Goal: Transaction & Acquisition: Purchase product/service

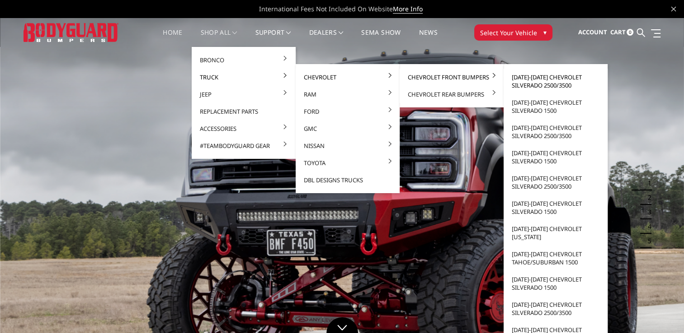
click at [541, 80] on link "[DATE]-[DATE] Chevrolet Silverado 2500/3500" at bounding box center [555, 81] width 97 height 25
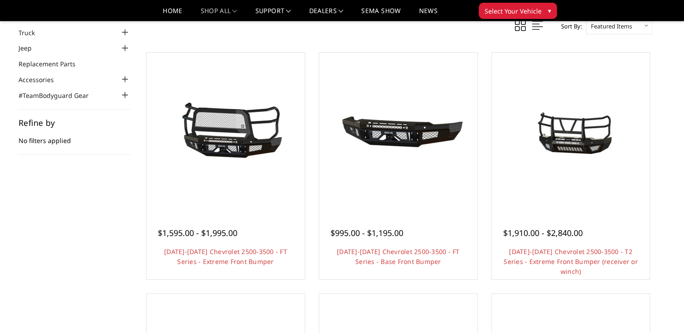
scroll to position [72, 0]
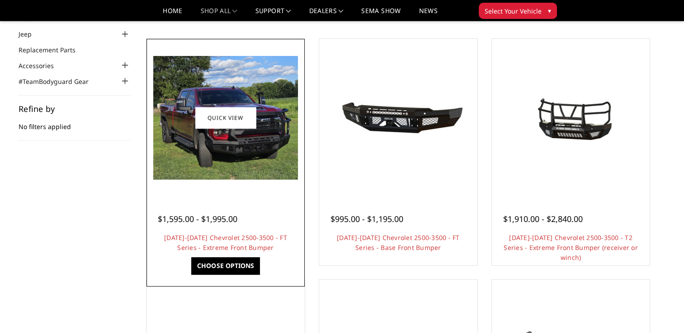
click at [253, 153] on img at bounding box center [225, 118] width 145 height 124
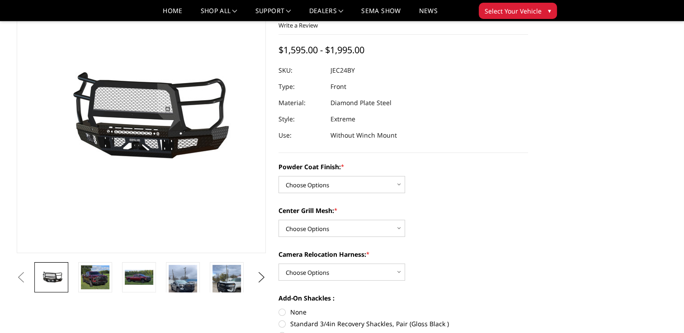
scroll to position [72, 0]
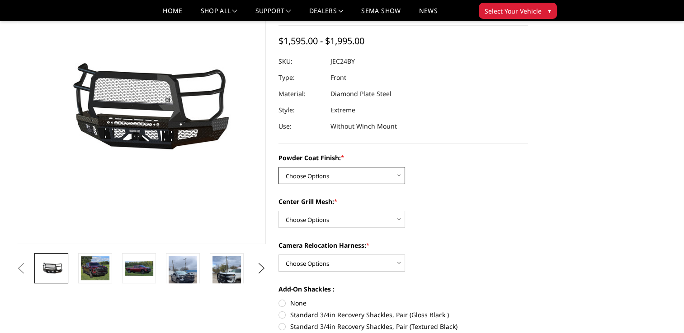
click at [399, 176] on select "Choose Options Bare Metal Gloss Black Powder Coat Textured Black Powder Coat" at bounding box center [341, 175] width 126 height 17
select select "3278"
click at [278, 167] on select "Choose Options Bare Metal Gloss Black Powder Coat Textured Black Powder Coat" at bounding box center [341, 175] width 126 height 17
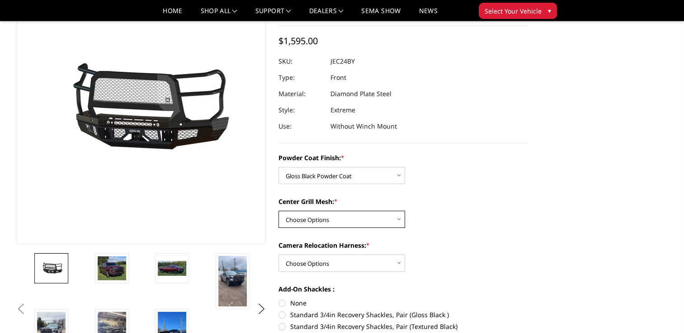
click at [398, 219] on select "Choose Options WITH Expanded Metal in Center Grill WITHOUT Expanded Metal in Ce…" at bounding box center [341, 219] width 126 height 17
select select "3280"
click at [278, 211] on select "Choose Options WITH Expanded Metal in Center Grill WITHOUT Expanded Metal in Ce…" at bounding box center [341, 219] width 126 height 17
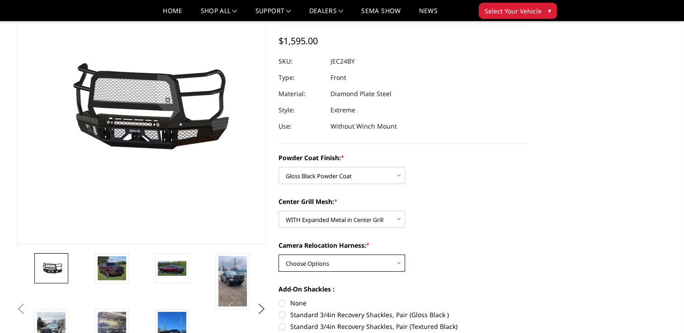
click at [400, 262] on select "Choose Options WITH Camera Relocation Harness WITHOUT Camera Relocation Harness" at bounding box center [341, 263] width 126 height 17
select select "3282"
click at [278, 255] on select "Choose Options WITH Camera Relocation Harness WITHOUT Camera Relocation Harness" at bounding box center [341, 263] width 126 height 17
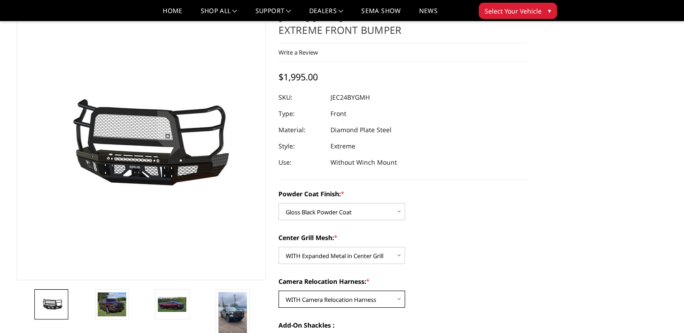
scroll to position [36, 0]
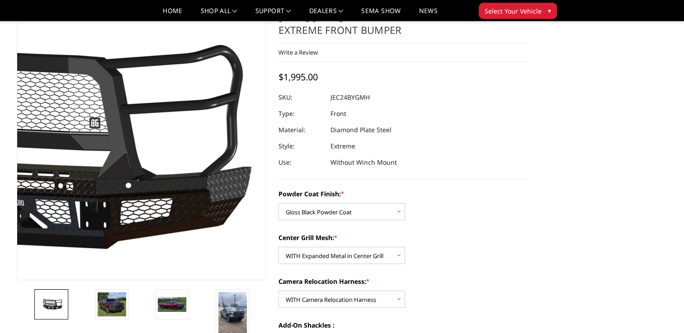
click at [228, 240] on img at bounding box center [27, 145] width 578 height 271
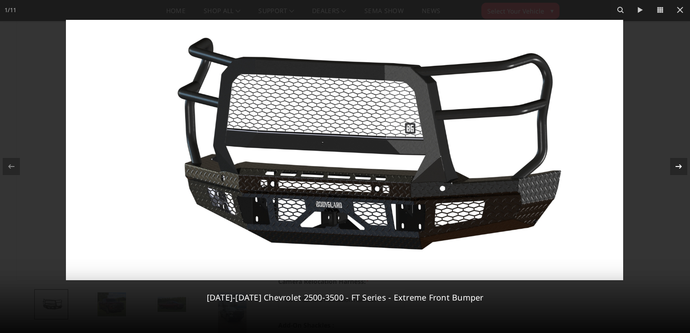
click at [680, 170] on div "1 / 11 2024-2025 Chevrolet 2500-3500 - FT Series - Extreme Front Bumper" at bounding box center [345, 166] width 690 height 333
click at [678, 169] on icon at bounding box center [679, 166] width 11 height 11
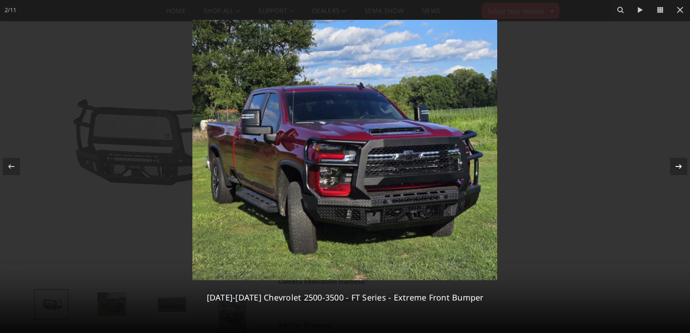
click at [678, 166] on icon at bounding box center [679, 166] width 6 height 5
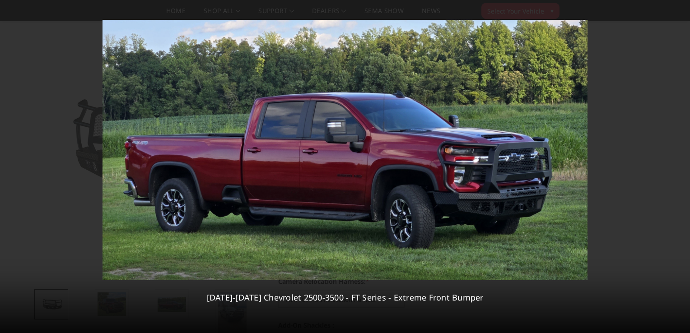
click at [678, 166] on div "3 / 11 2024-2025 Chevrolet 2500-3500 - FT Series - Extreme Front Bumper" at bounding box center [345, 166] width 690 height 333
click at [679, 167] on icon at bounding box center [679, 166] width 11 height 11
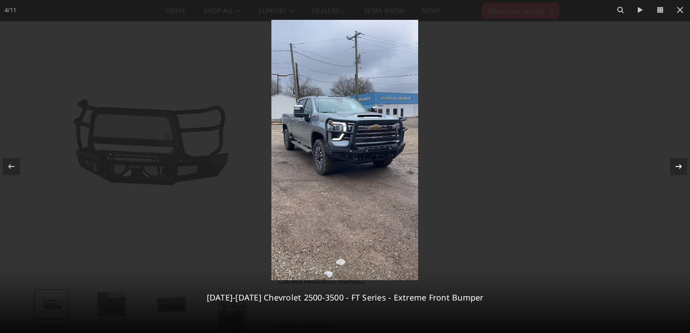
click at [678, 168] on icon at bounding box center [679, 166] width 11 height 11
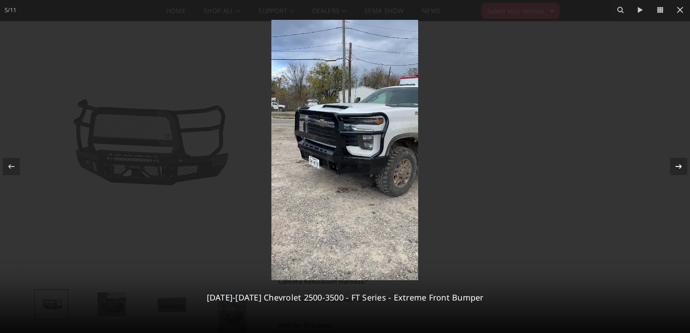
click at [678, 168] on div "5 / 11 2024-2025 Chevrolet 2500-3500 - FT Series - Extreme Front Bumper" at bounding box center [345, 166] width 690 height 333
click at [683, 166] on icon at bounding box center [679, 166] width 11 height 11
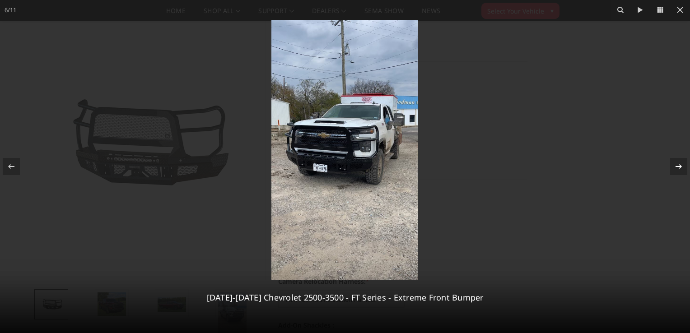
click at [678, 167] on icon at bounding box center [679, 166] width 6 height 5
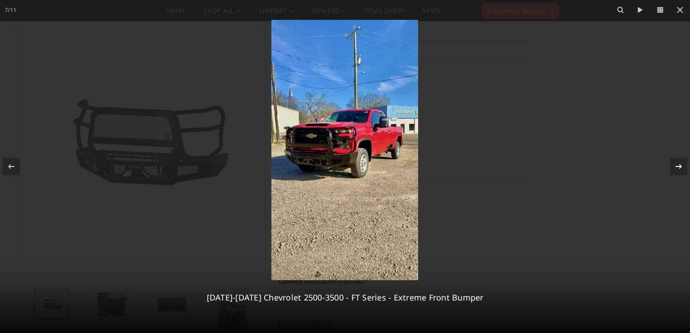
click at [678, 167] on icon at bounding box center [679, 166] width 6 height 5
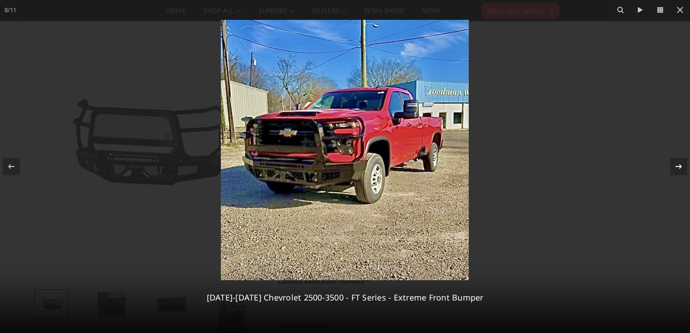
click at [678, 167] on div "8 / 11 2024-2025 Chevrolet 2500-3500 - FT Series - Extreme Front Bumper" at bounding box center [345, 166] width 690 height 333
click at [682, 164] on icon at bounding box center [679, 166] width 11 height 11
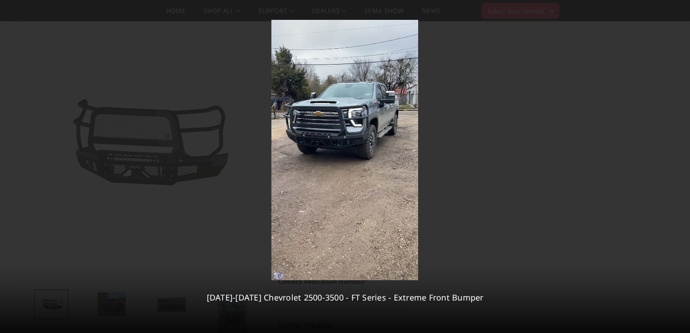
click at [682, 164] on div "9 / 11 2024-2025 Chevrolet 2500-3500 - FT Series - Extreme Front Bumper" at bounding box center [345, 166] width 690 height 333
click at [679, 169] on icon at bounding box center [679, 166] width 6 height 5
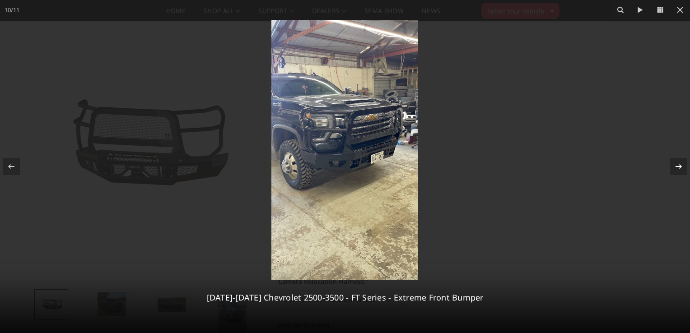
click at [678, 169] on icon at bounding box center [679, 166] width 11 height 11
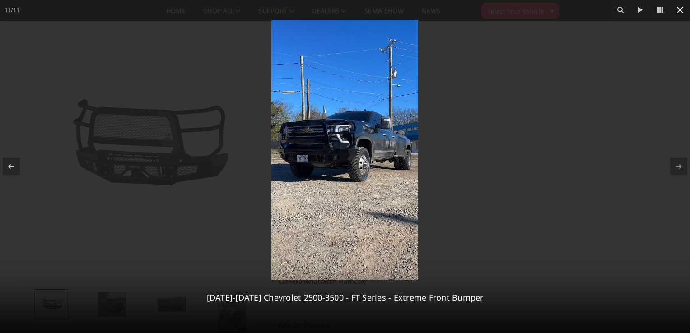
click at [679, 9] on icon at bounding box center [680, 10] width 11 height 11
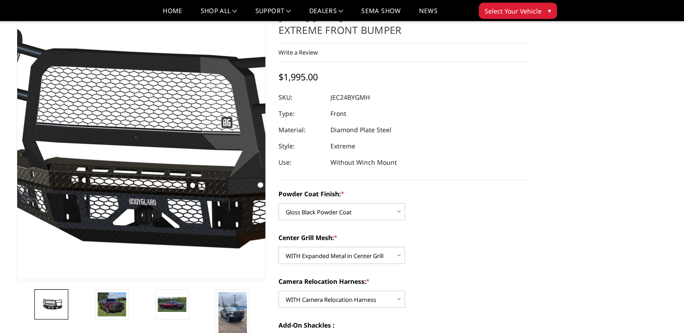
click at [128, 142] on img at bounding box center [158, 145] width 578 height 271
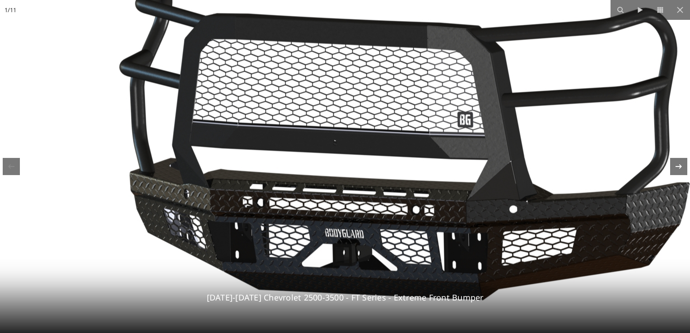
click at [681, 165] on icon at bounding box center [679, 166] width 11 height 11
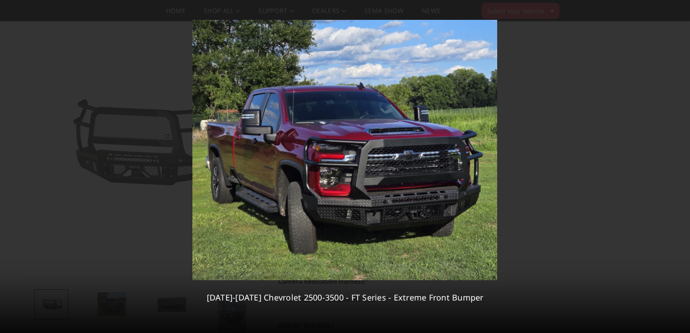
click at [679, 166] on div "2 / 11 2024-2025 Chevrolet 2500-3500 - FT Series - Extreme Front Bumper" at bounding box center [345, 166] width 690 height 333
click at [676, 168] on icon at bounding box center [679, 166] width 11 height 11
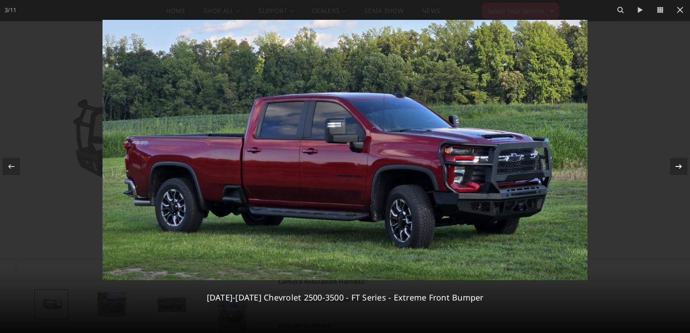
click at [676, 170] on icon at bounding box center [679, 166] width 11 height 11
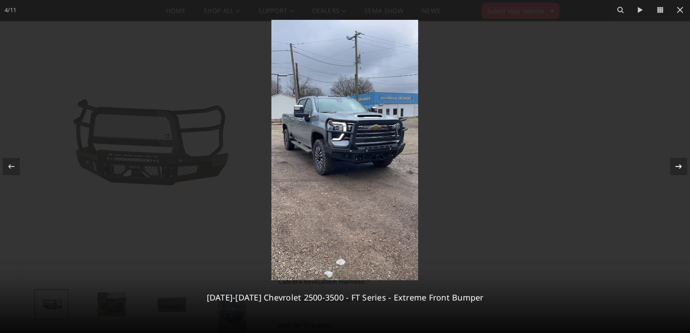
click at [677, 165] on icon at bounding box center [679, 166] width 11 height 11
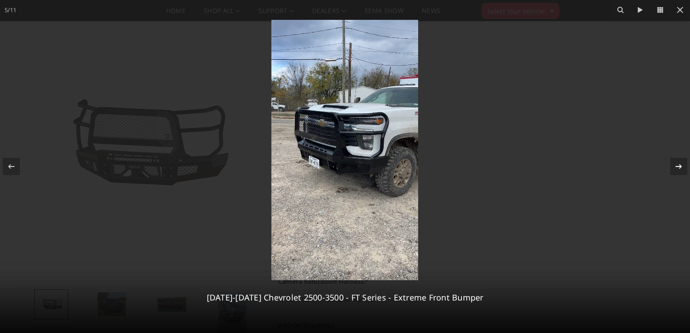
click at [677, 165] on icon at bounding box center [679, 166] width 11 height 11
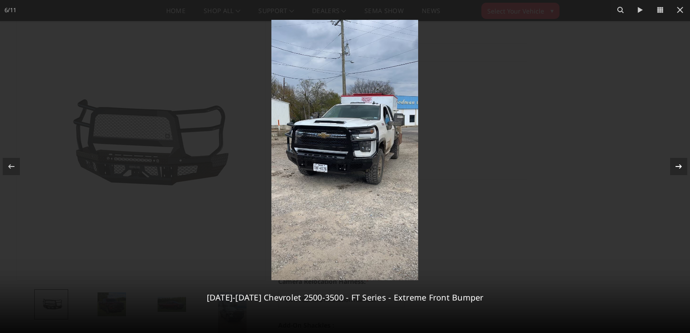
click at [677, 165] on icon at bounding box center [679, 166] width 11 height 11
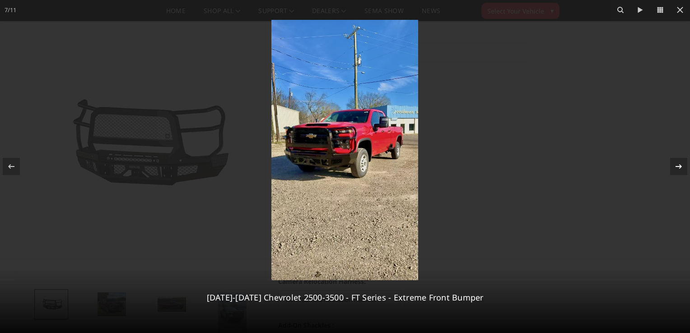
click at [677, 165] on icon at bounding box center [679, 166] width 11 height 11
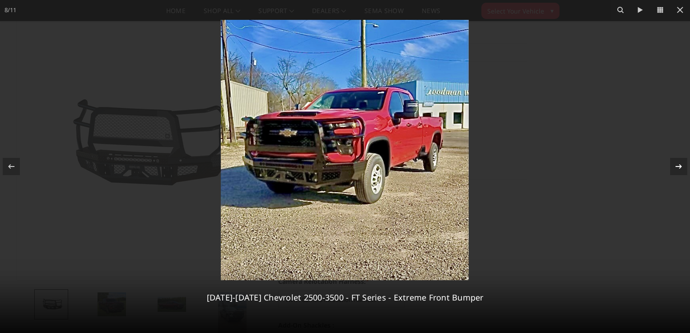
click at [677, 165] on icon at bounding box center [679, 166] width 11 height 11
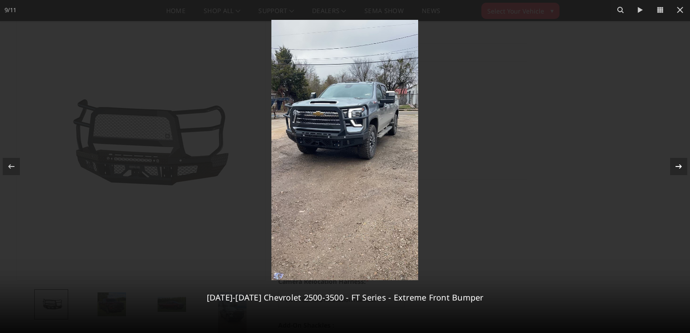
click at [677, 165] on icon at bounding box center [679, 166] width 11 height 11
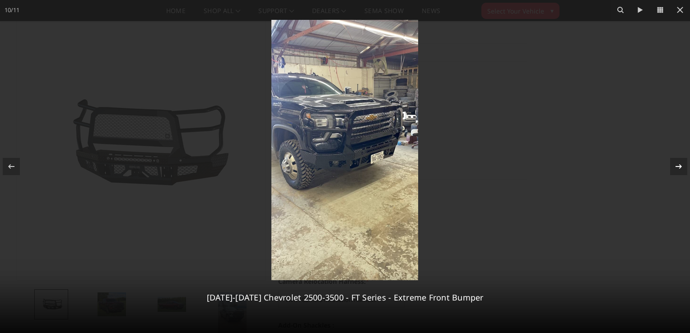
click at [677, 165] on icon at bounding box center [679, 166] width 11 height 11
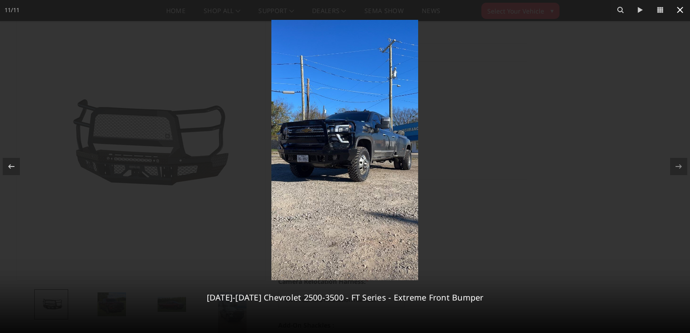
click at [679, 13] on icon at bounding box center [680, 10] width 11 height 11
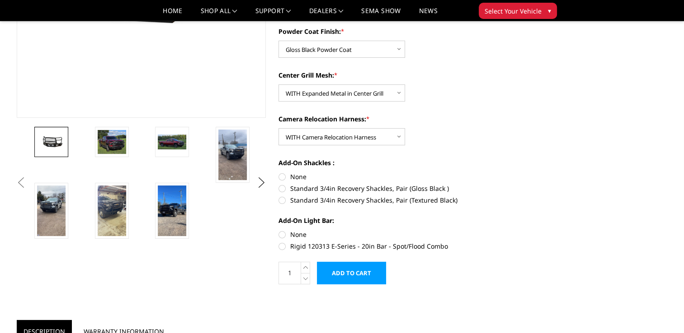
scroll to position [217, 0]
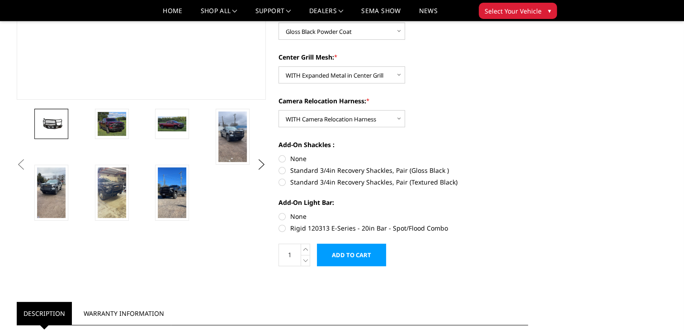
click at [281, 170] on label "Standard 3/4in Recovery Shackles, Pair (Gloss Black )" at bounding box center [402, 170] width 249 height 9
click at [528, 155] on input "Standard 3/4in Recovery Shackles, Pair (Gloss Black )" at bounding box center [528, 154] width 0 height 0
radio input "true"
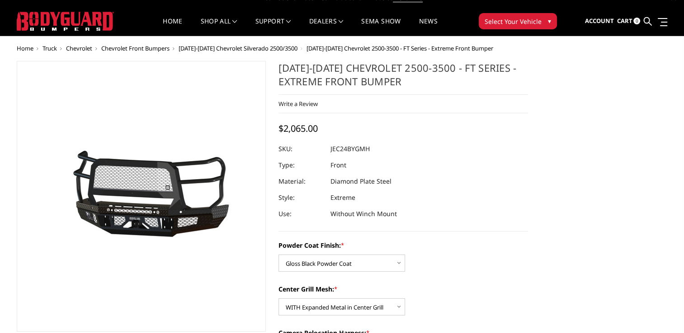
scroll to position [0, 0]
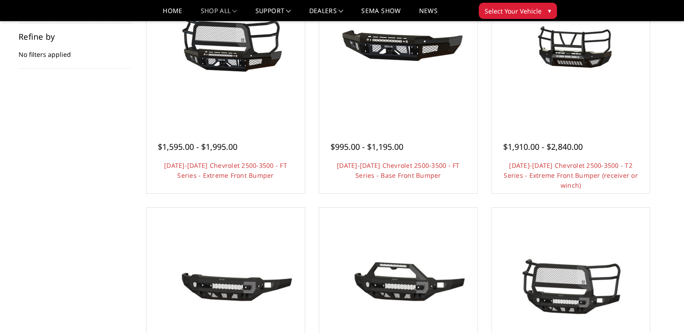
scroll to position [84, 0]
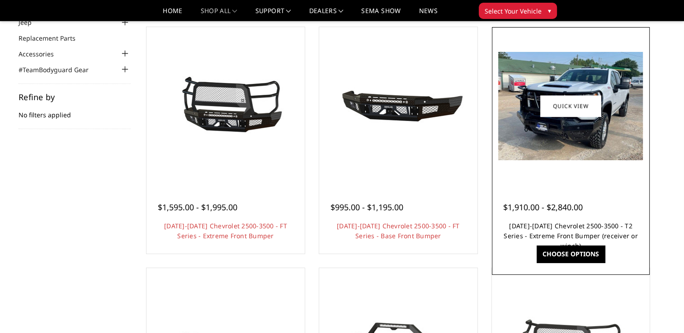
click at [541, 223] on link "2024-2025 Chevrolet 2500-3500 - T2 Series - Extreme Front Bumper (receiver or w…" at bounding box center [570, 236] width 134 height 28
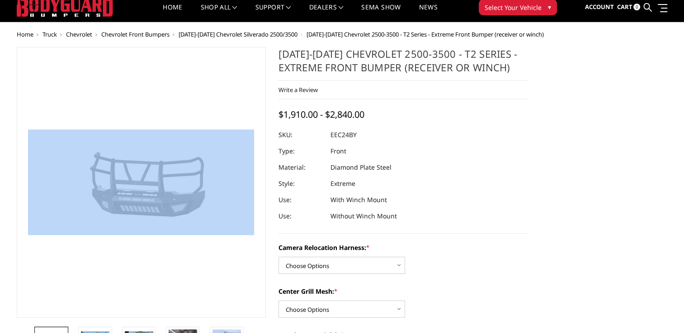
scroll to position [43, 0]
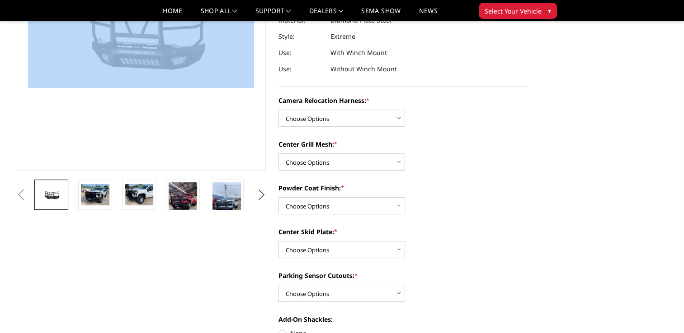
scroll to position [151, 0]
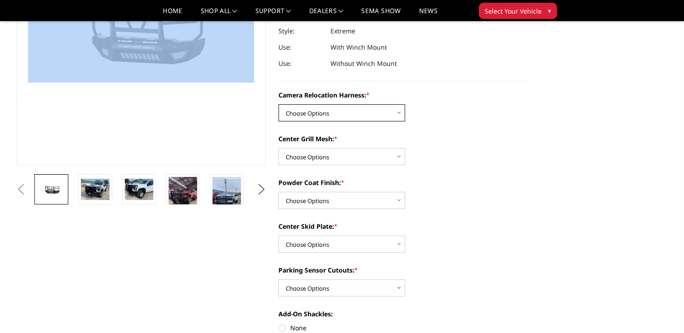
click at [395, 109] on select "Choose Options Without camera harness With camera harness" at bounding box center [341, 112] width 126 height 17
select select "3731"
click at [278, 104] on select "Choose Options Without camera harness With camera harness" at bounding box center [341, 112] width 126 height 17
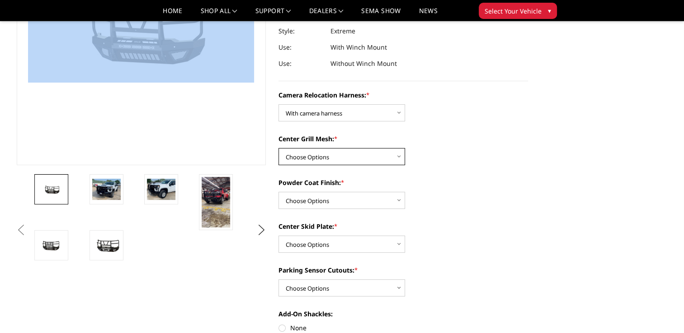
click at [400, 158] on select "Choose Options Without expanded metal With expanded metal" at bounding box center [341, 156] width 126 height 17
select select "3729"
click at [278, 148] on select "Choose Options Without expanded metal With expanded metal" at bounding box center [341, 156] width 126 height 17
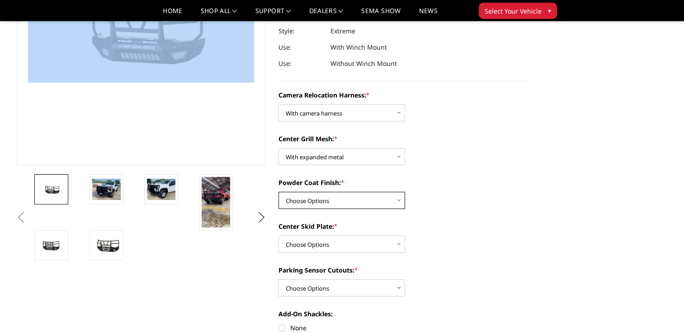
click at [398, 201] on select "Choose Options Textured Black Powder Coat Gloss Black Powder Coat Bare Metal" at bounding box center [341, 200] width 126 height 17
select select "3727"
click at [278, 192] on select "Choose Options Textured Black Powder Coat Gloss Black Powder Coat Bare Metal" at bounding box center [341, 200] width 126 height 17
click at [398, 245] on select "Choose Options Winch Mount Skid Plate Standard Skid Plate (included) 2" Receive…" at bounding box center [341, 244] width 126 height 17
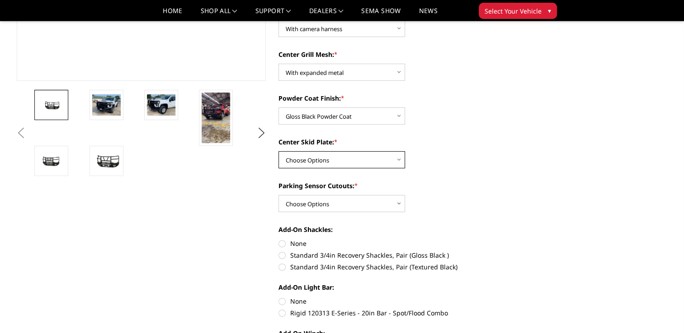
scroll to position [237, 0]
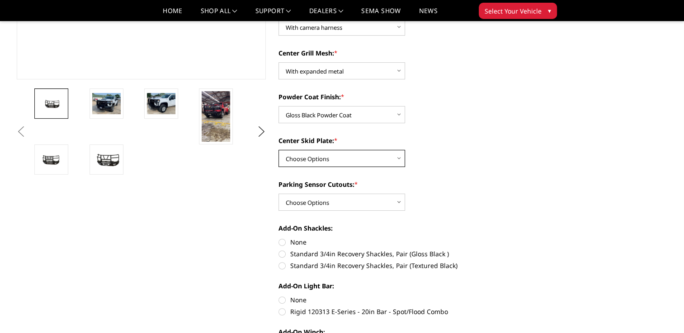
click at [400, 159] on select "Choose Options Winch Mount Skid Plate Standard Skid Plate (included) 2" Receive…" at bounding box center [341, 158] width 126 height 17
select select "3723"
click at [278, 150] on select "Choose Options Winch Mount Skid Plate Standard Skid Plate (included) 2" Receive…" at bounding box center [341, 158] width 126 height 17
click at [284, 253] on label "Standard 3/4in Recovery Shackles, Pair (Gloss Black )" at bounding box center [402, 253] width 249 height 9
click at [528, 238] on input "Standard 3/4in Recovery Shackles, Pair (Gloss Black )" at bounding box center [528, 238] width 0 height 0
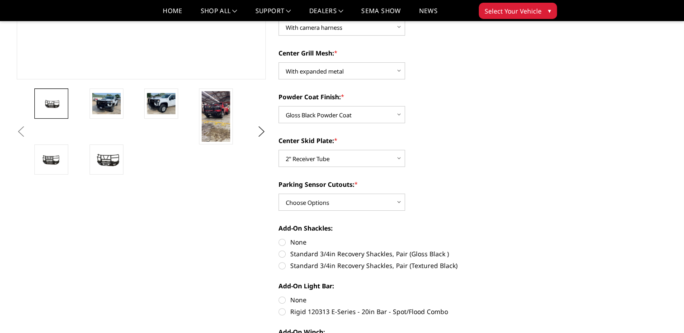
radio input "true"
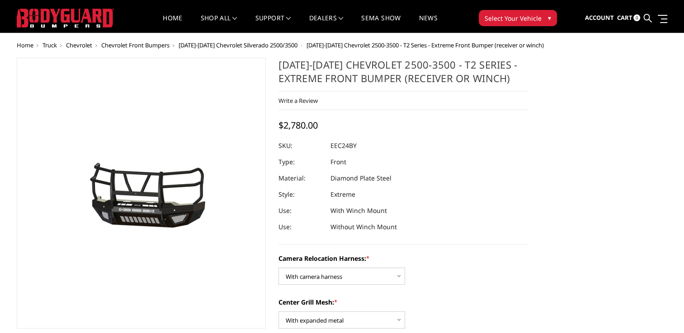
scroll to position [0, 0]
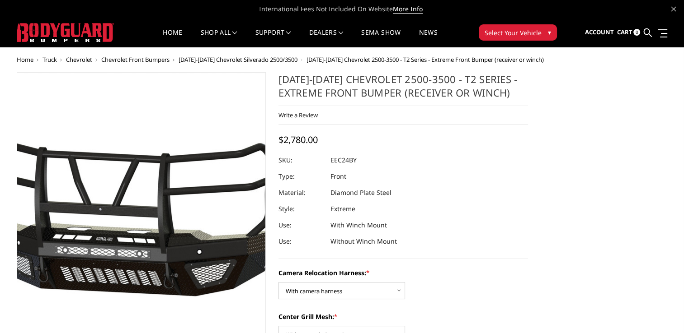
click at [162, 247] on img at bounding box center [114, 208] width 578 height 271
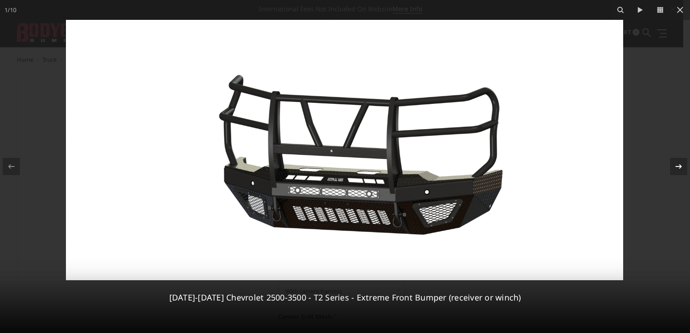
click at [674, 166] on icon at bounding box center [679, 166] width 11 height 11
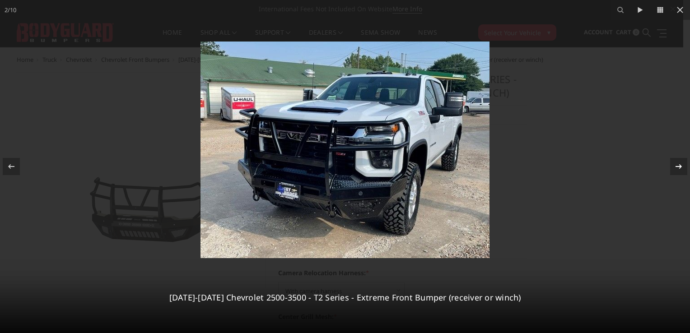
click at [679, 168] on icon at bounding box center [679, 166] width 11 height 11
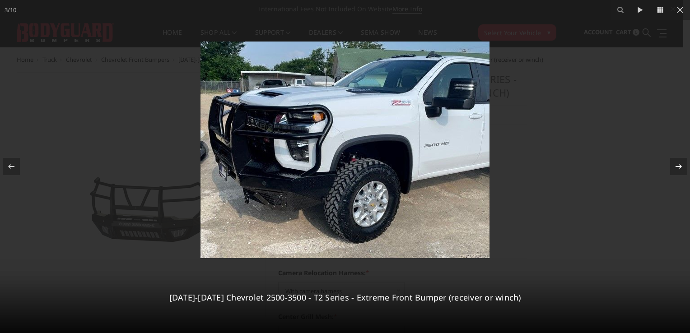
click at [679, 168] on icon at bounding box center [679, 166] width 11 height 11
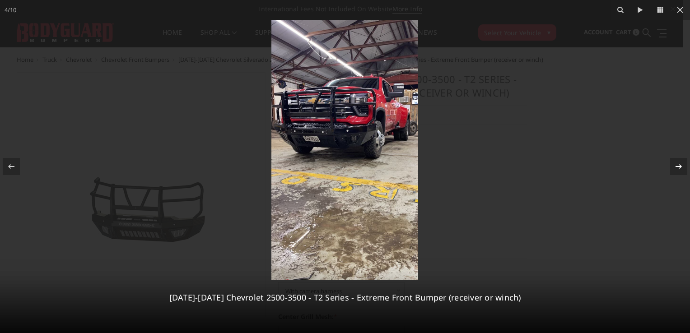
click at [679, 168] on icon at bounding box center [679, 166] width 11 height 11
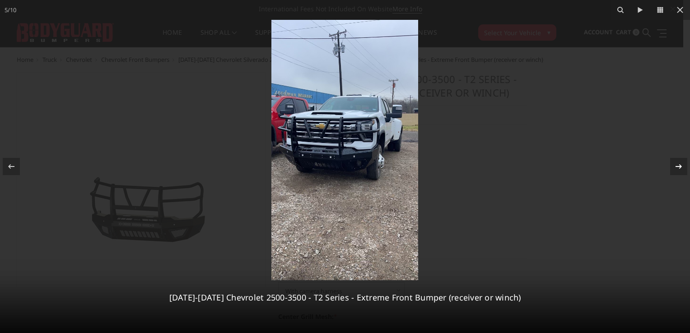
click at [679, 168] on icon at bounding box center [679, 166] width 11 height 11
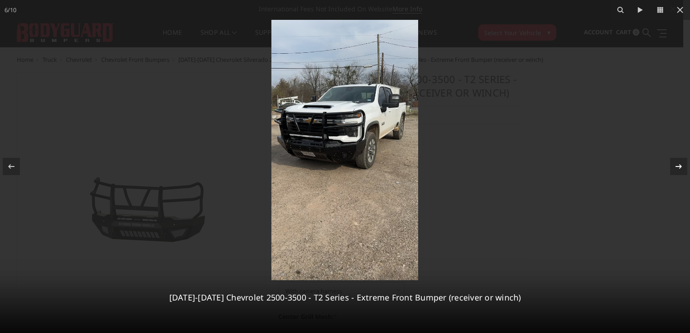
click at [679, 168] on icon at bounding box center [679, 166] width 11 height 11
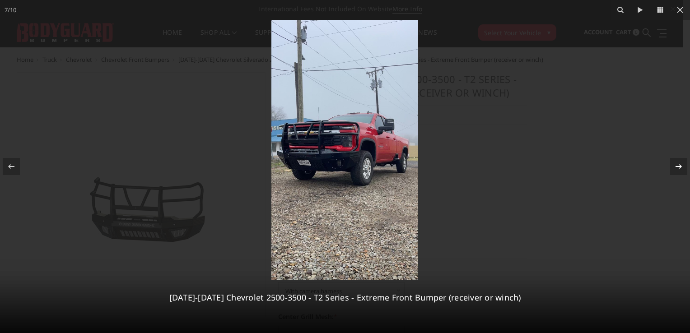
click at [679, 168] on icon at bounding box center [679, 166] width 11 height 11
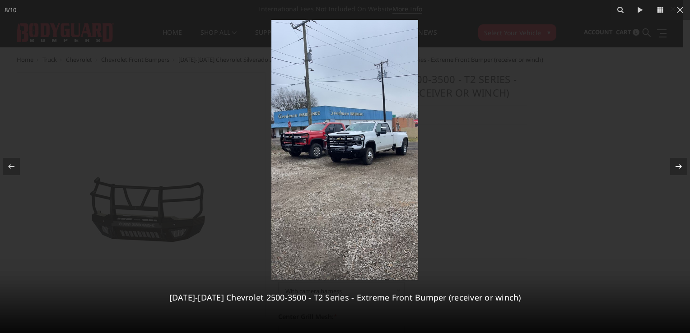
click at [679, 168] on icon at bounding box center [679, 166] width 11 height 11
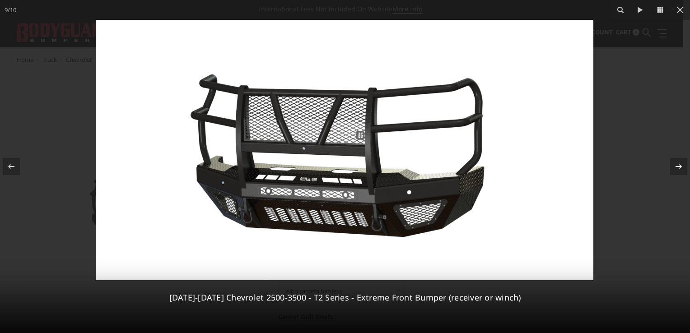
click at [679, 168] on div "9 / [PHONE_NUMBER][DATE][DATE] Chevrolet 2500-3500 - T2 Series - Extreme Front …" at bounding box center [345, 166] width 690 height 333
click at [679, 168] on icon at bounding box center [679, 166] width 11 height 11
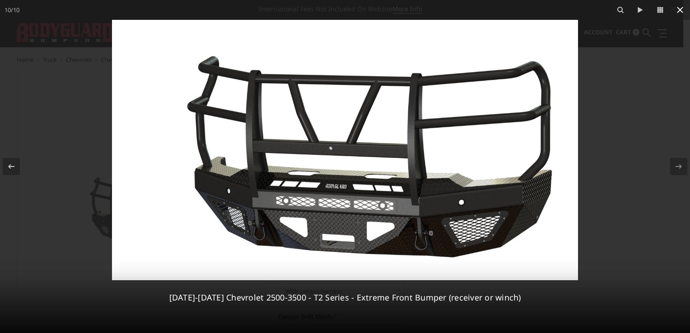
click at [681, 10] on icon at bounding box center [680, 10] width 11 height 11
